Goal: Task Accomplishment & Management: Use online tool/utility

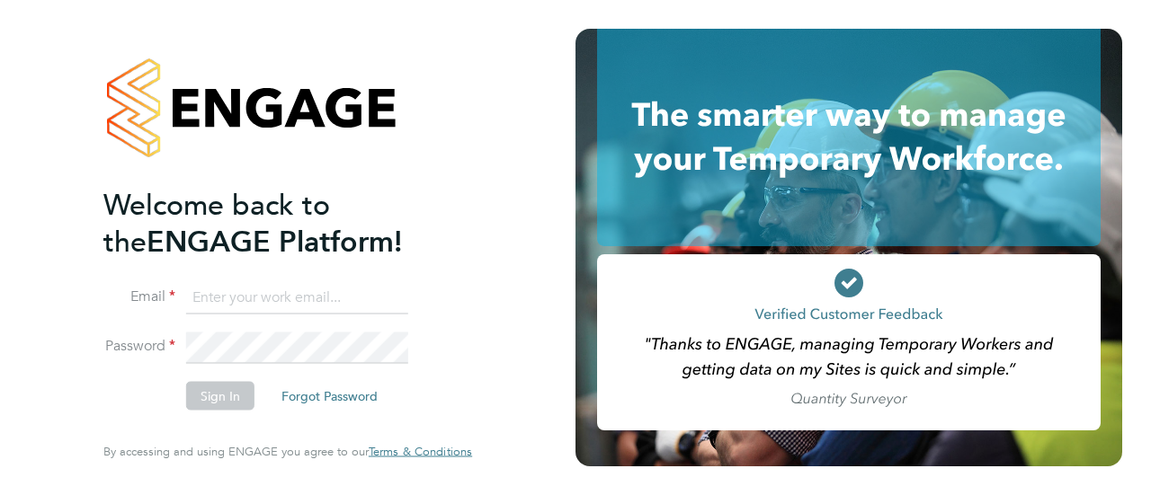
click at [510, 177] on div "Welcome back to the ENGAGE Platform! Email Password Sign In Forgot Password Ent…" at bounding box center [287, 247] width 575 height 495
click at [248, 305] on input at bounding box center [297, 297] width 222 height 32
type input "[PERSON_NAME][EMAIL_ADDRESS][DOMAIN_NAME]"
click at [219, 389] on button "Sign In" at bounding box center [220, 396] width 68 height 29
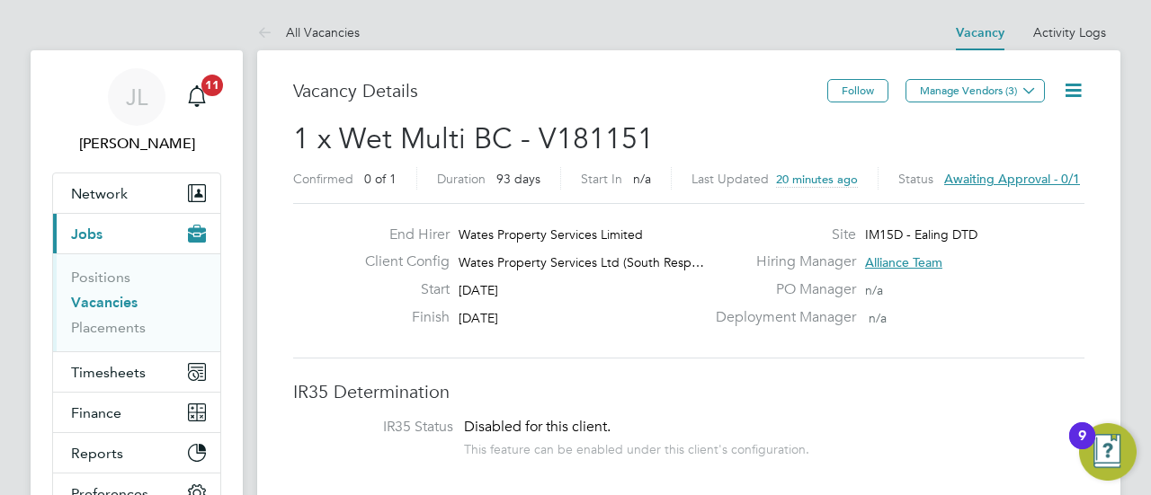
click at [974, 173] on span "Awaiting approval - 0/1" at bounding box center [1012, 179] width 136 height 16
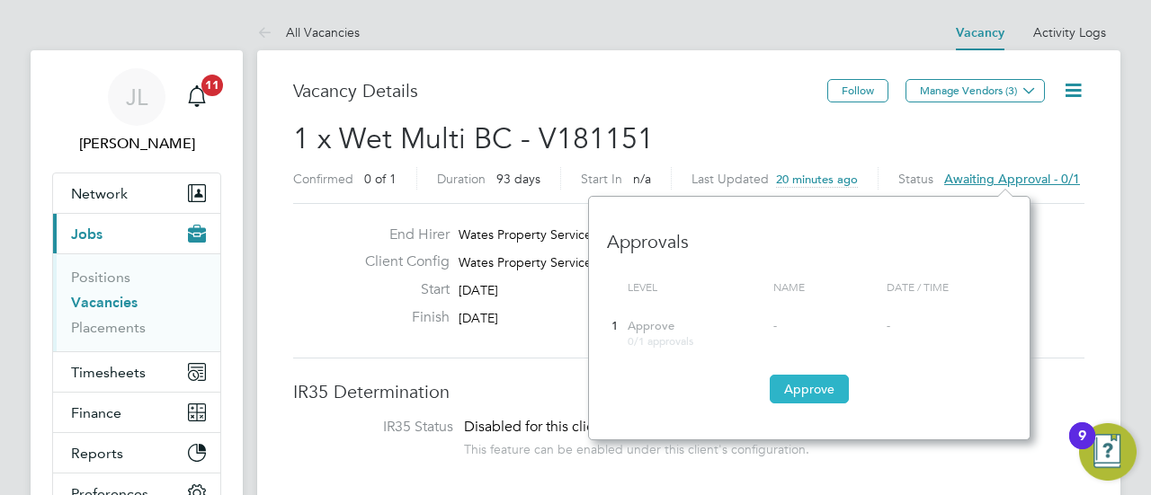
click at [822, 380] on button "Approve" at bounding box center [809, 389] width 79 height 29
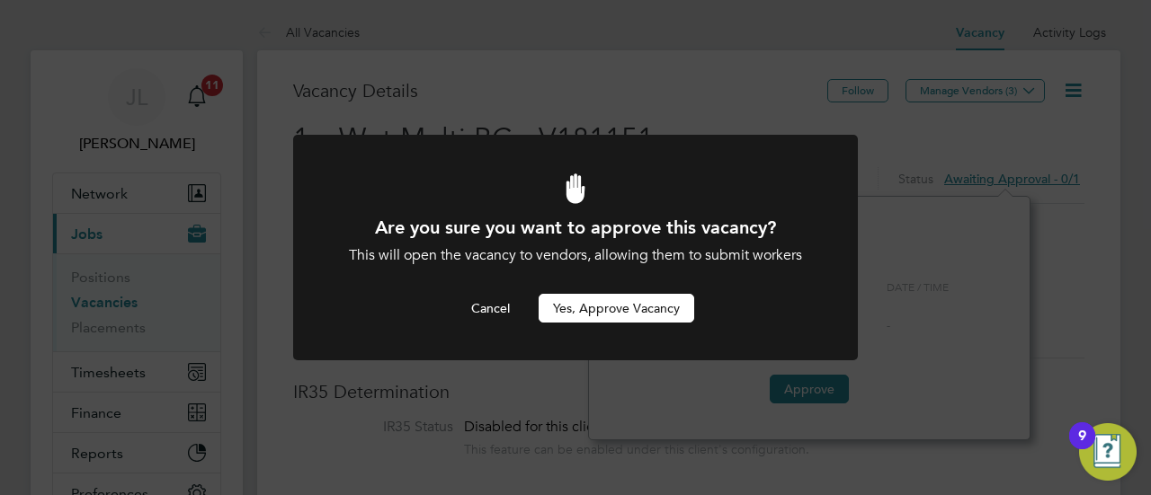
click at [599, 303] on button "Yes, Approve Vacancy" at bounding box center [617, 308] width 156 height 29
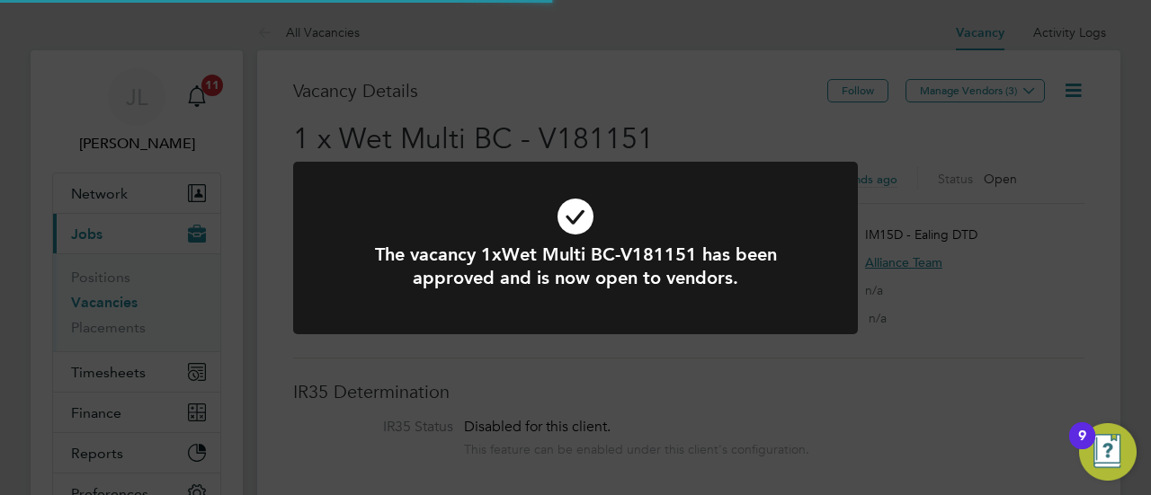
scroll to position [31, 281]
